Goal: Navigation & Orientation: Find specific page/section

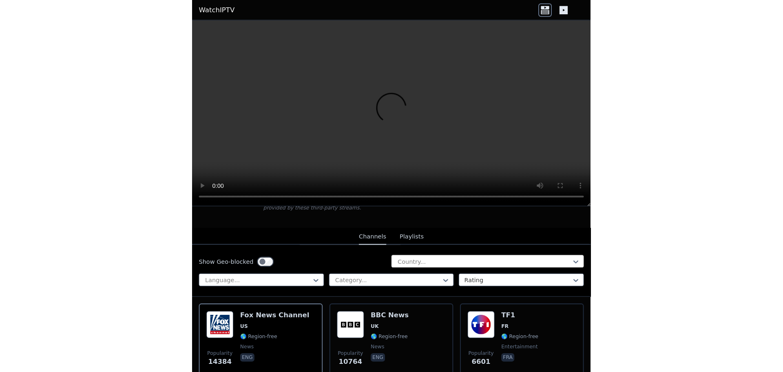
scroll to position [163, 0]
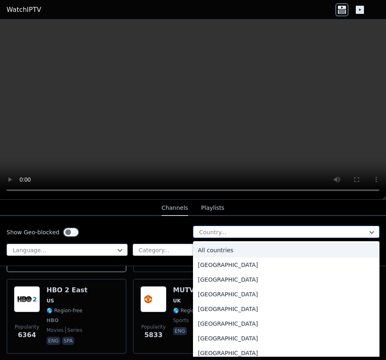
click at [260, 231] on div at bounding box center [282, 232] width 169 height 8
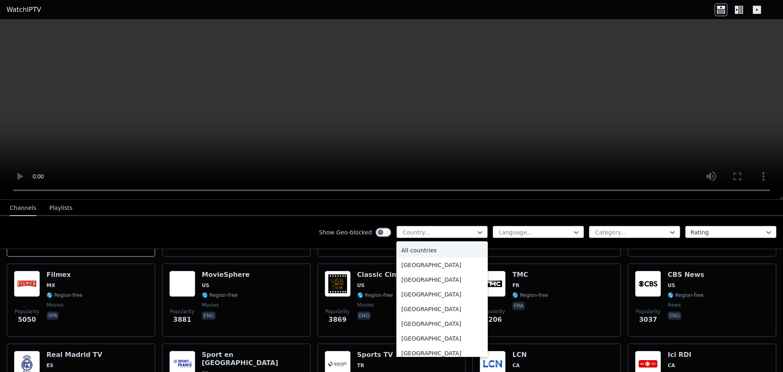
scroll to position [146, 0]
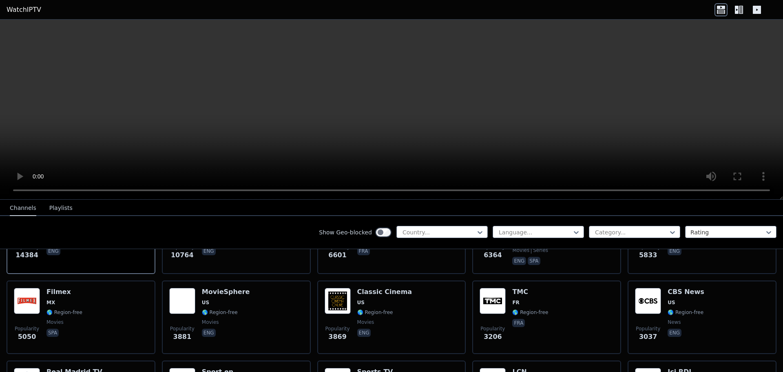
click at [303, 241] on div "Show Geo-blocked Country... Language... Category... Rating" at bounding box center [391, 232] width 783 height 33
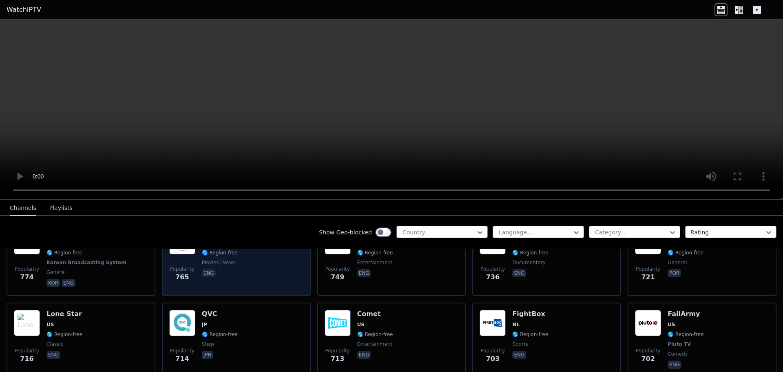
scroll to position [1591, 0]
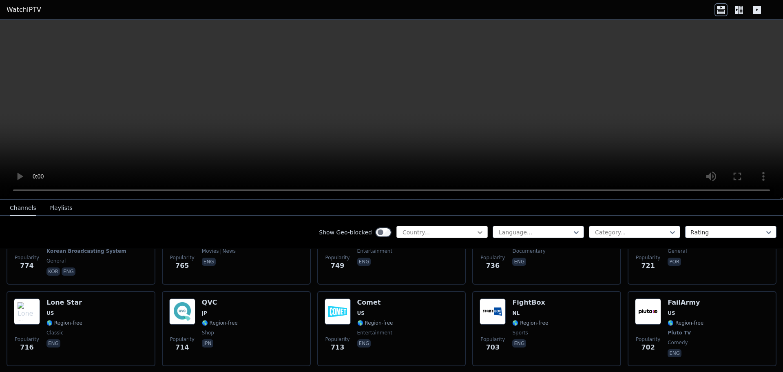
click at [386, 232] on icon at bounding box center [480, 232] width 8 height 8
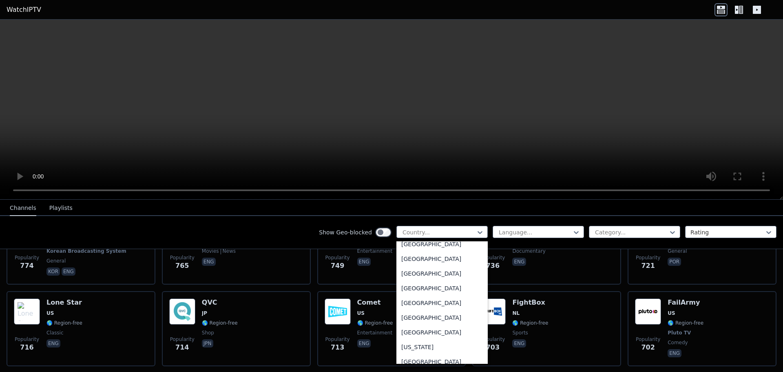
scroll to position [2122, 0]
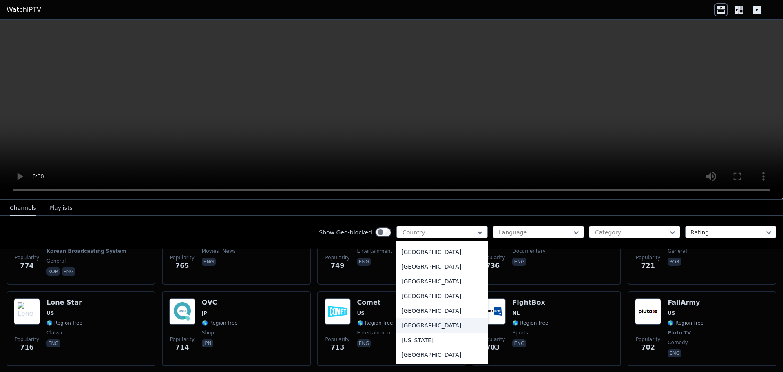
click at [386, 325] on div "[GEOGRAPHIC_DATA]" at bounding box center [442, 325] width 91 height 15
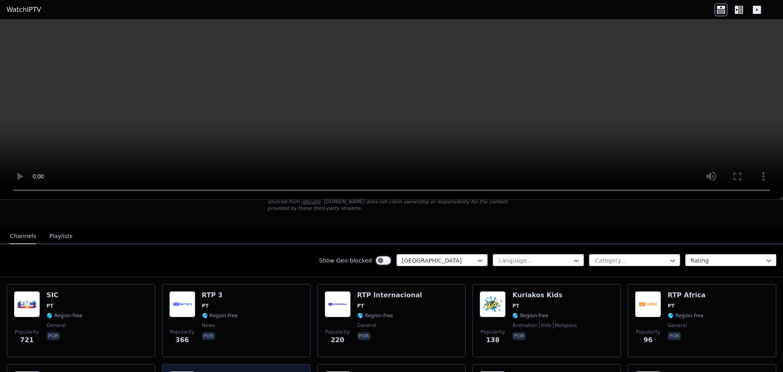
scroll to position [163, 0]
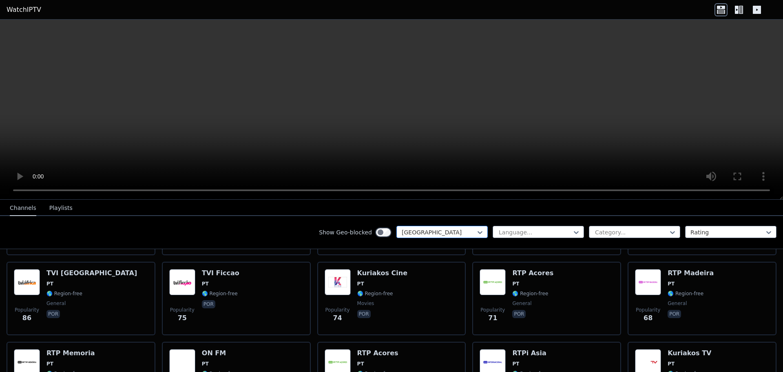
click at [386, 235] on div at bounding box center [439, 232] width 74 height 8
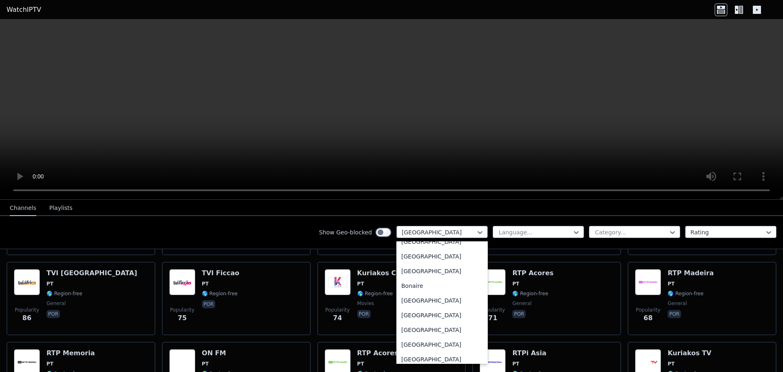
scroll to position [0, 0]
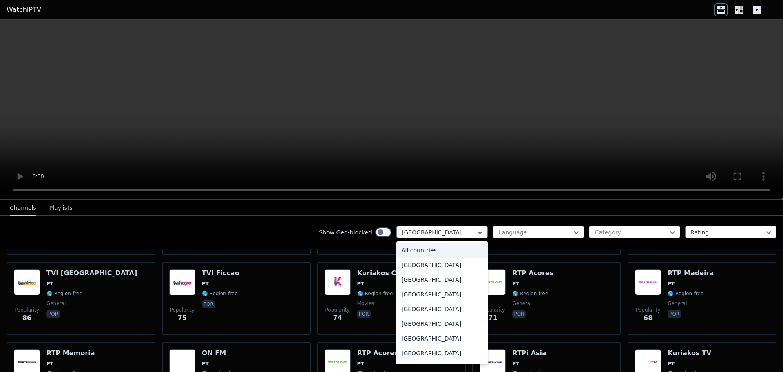
click at [386, 252] on div "All countries" at bounding box center [442, 250] width 91 height 15
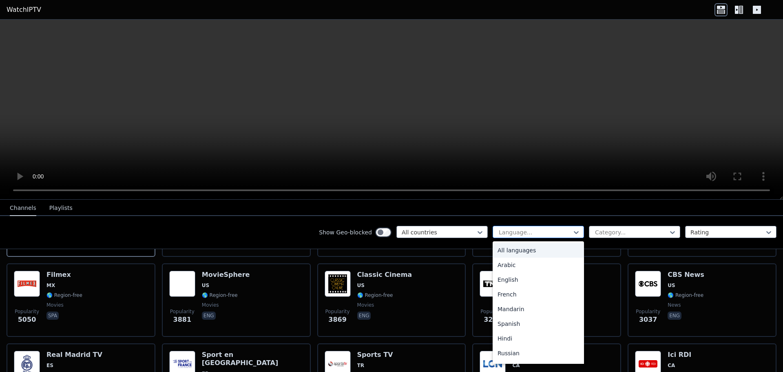
click at [386, 231] on div at bounding box center [535, 232] width 74 height 8
click at [386, 282] on div "English" at bounding box center [538, 279] width 91 height 15
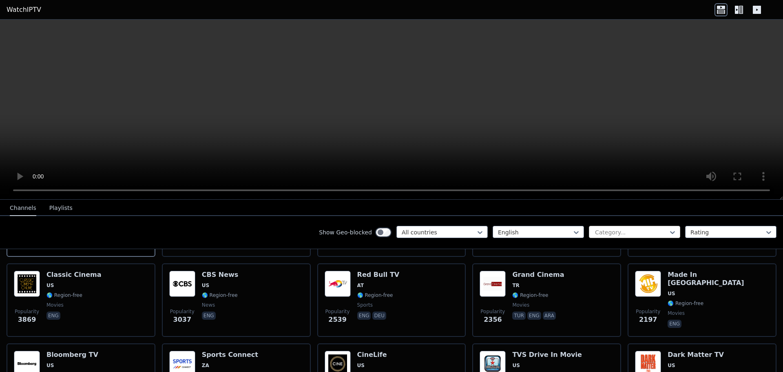
click at [386, 235] on div at bounding box center [632, 232] width 74 height 8
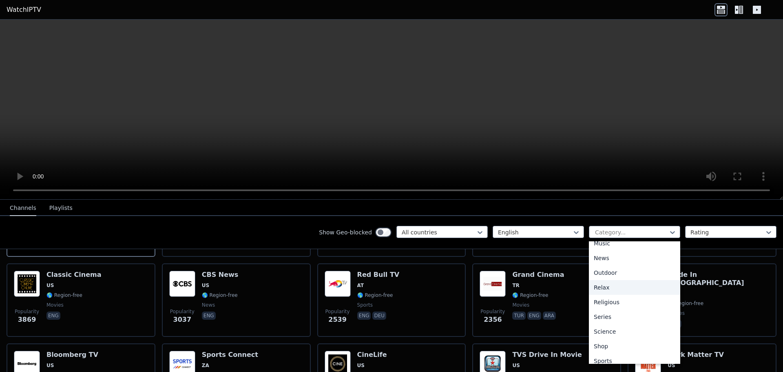
scroll to position [277, 0]
click at [386, 323] on div "Sports" at bounding box center [634, 325] width 91 height 15
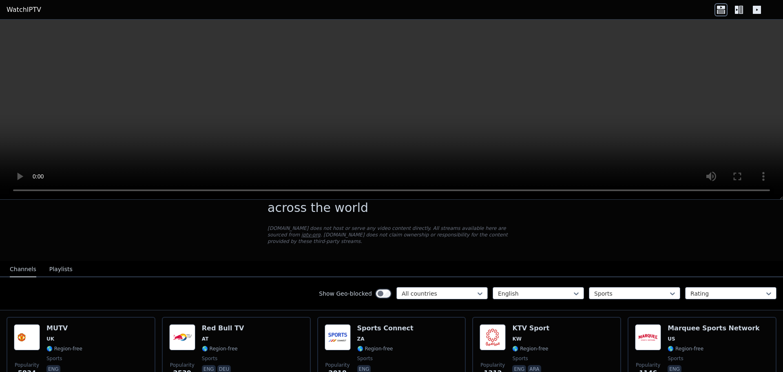
scroll to position [25, 0]
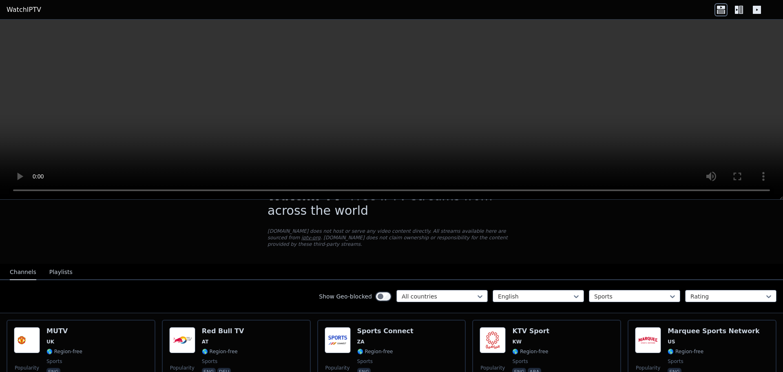
click at [63, 264] on button "Playlists" at bounding box center [60, 272] width 23 height 16
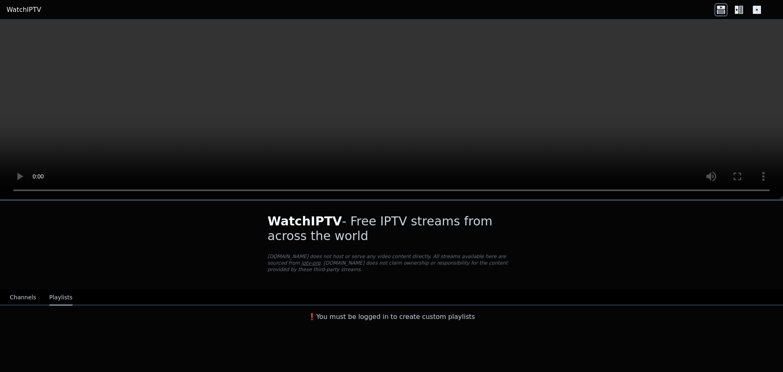
scroll to position [0, 0]
